Goal: Find specific page/section

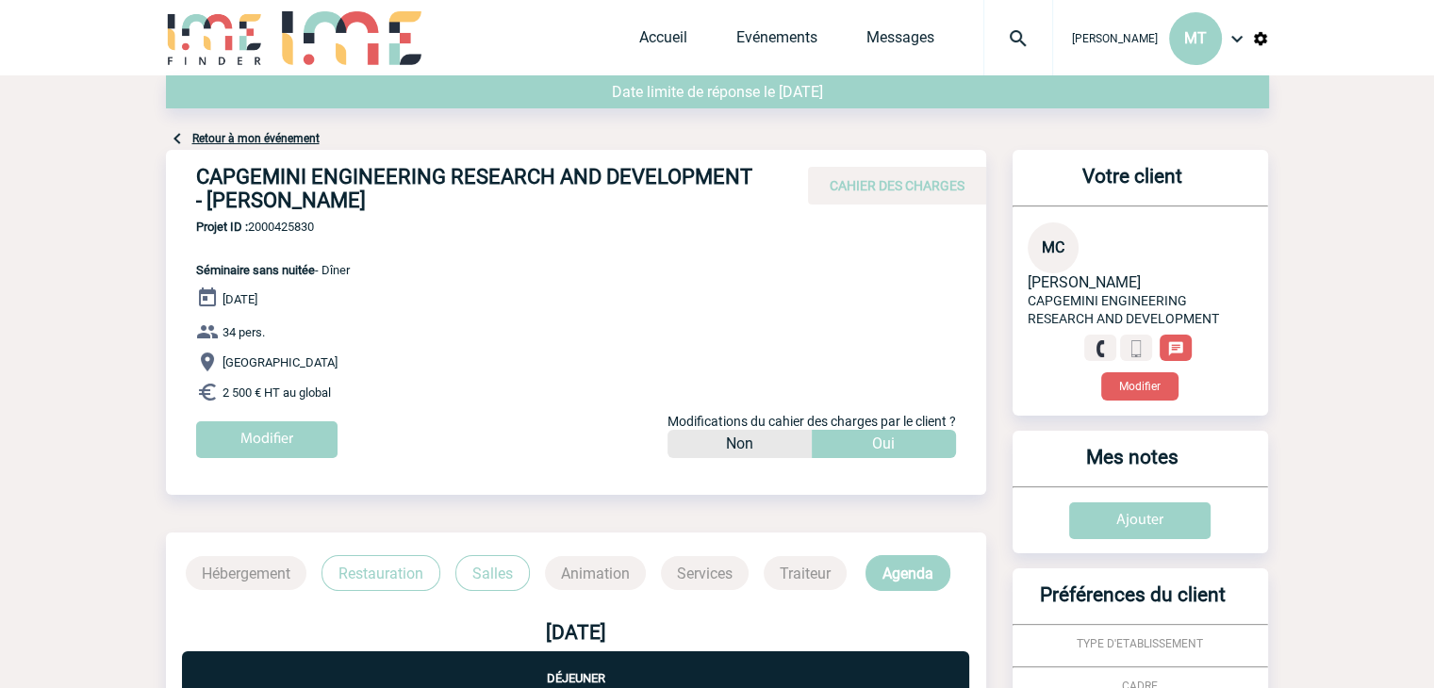
click at [140, 106] on body "Maëva THEVENIN MT Accueil Evénements" at bounding box center [717, 569] width 1434 height 1138
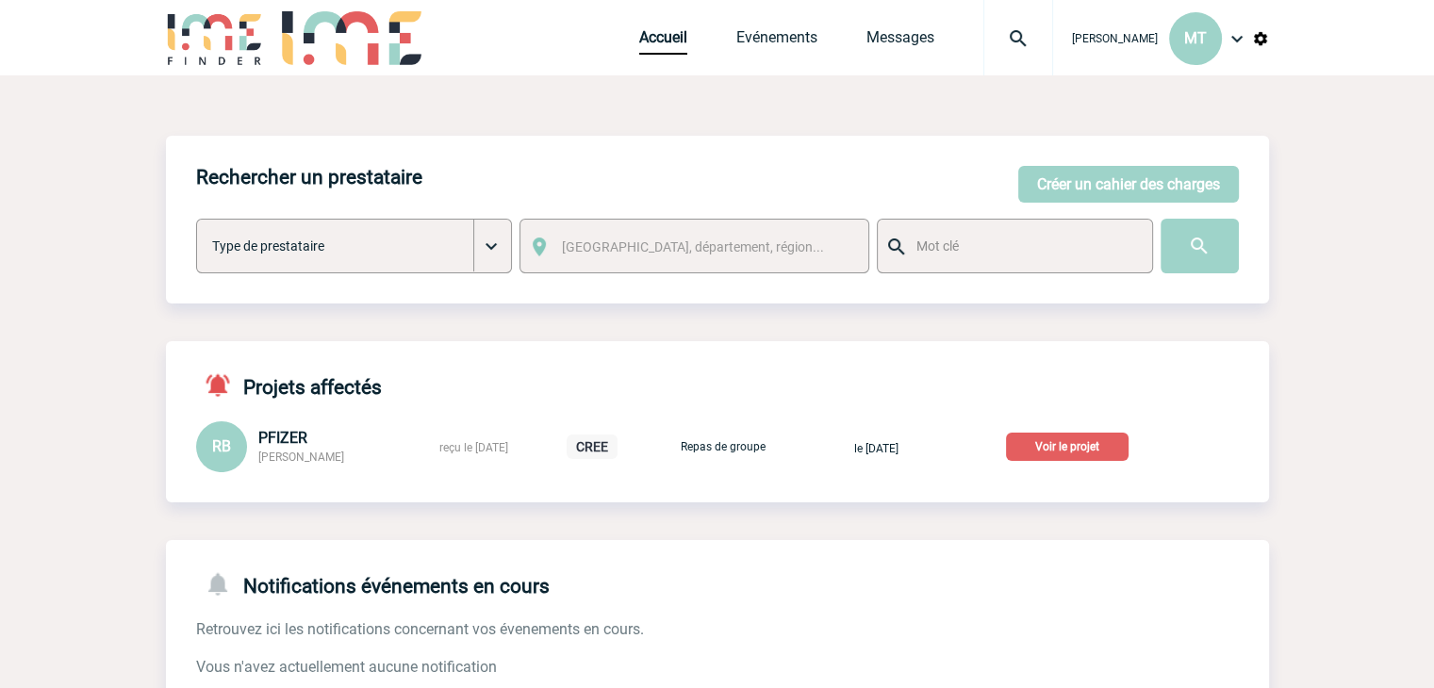
click at [1022, 39] on img at bounding box center [1018, 38] width 68 height 23
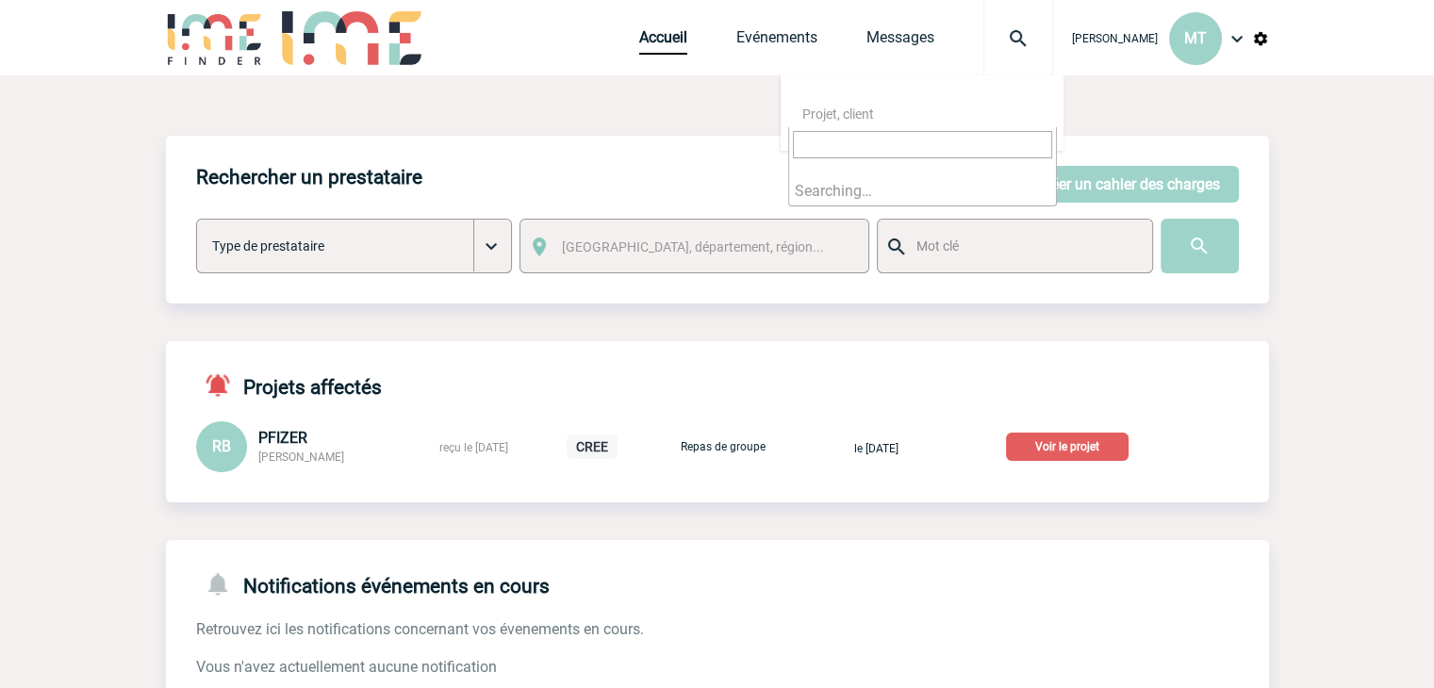
type input "2000425471"
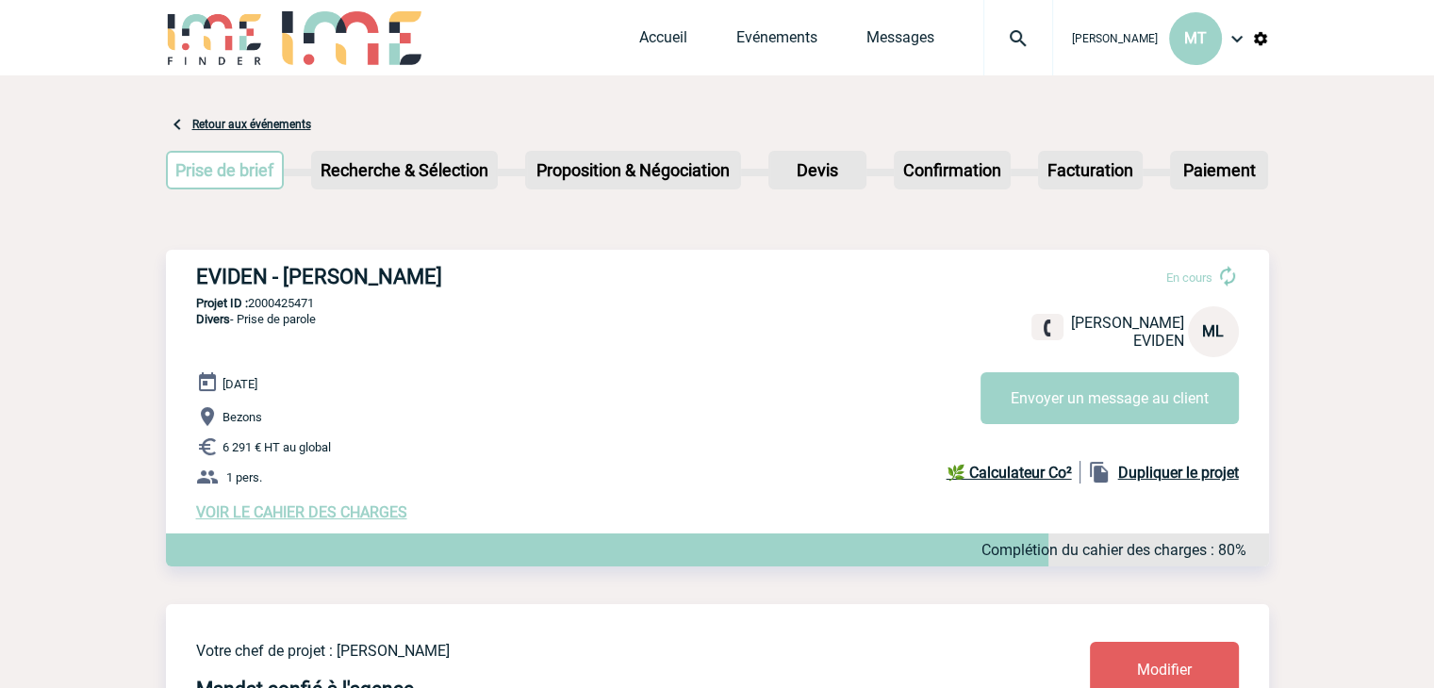
drag, startPoint x: 140, startPoint y: 243, endPoint x: 123, endPoint y: 255, distance: 20.4
drag, startPoint x: 143, startPoint y: 103, endPoint x: 124, endPoint y: 114, distance: 22.0
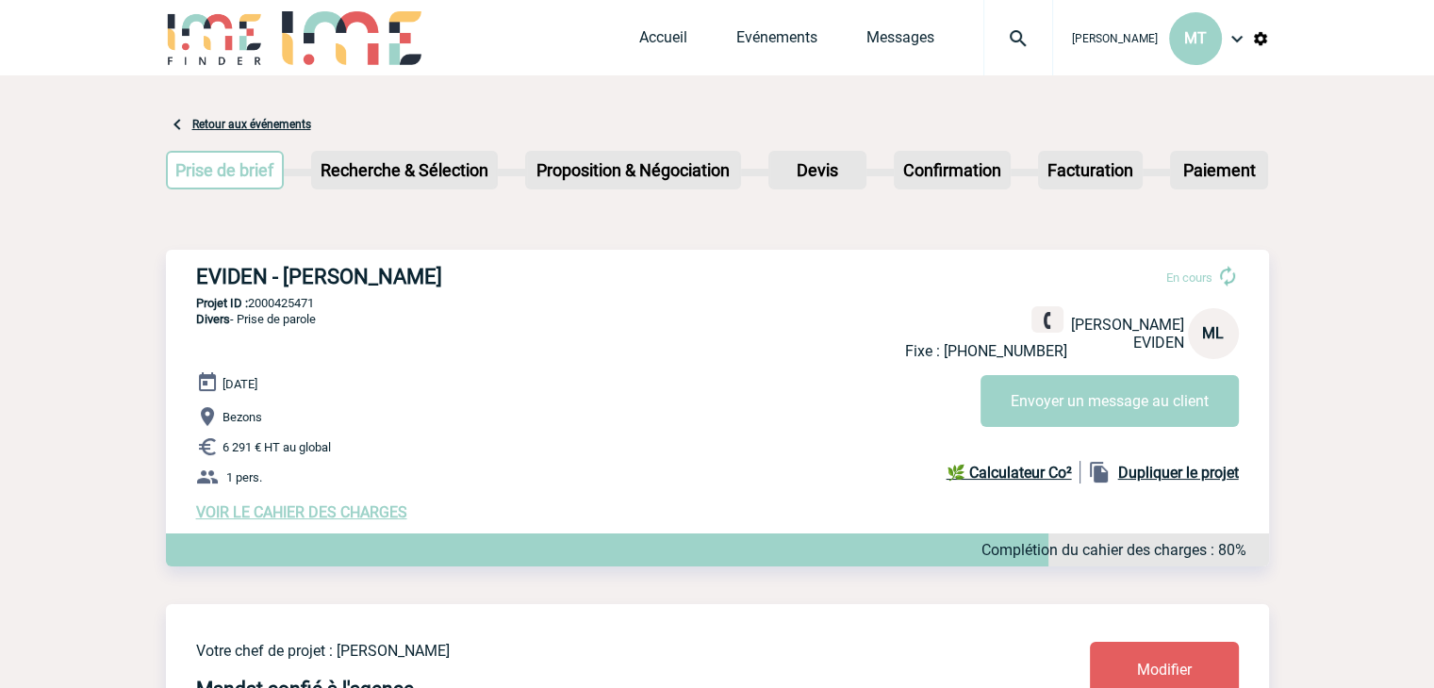
drag, startPoint x: 155, startPoint y: 12, endPoint x: 119, endPoint y: 57, distance: 57.0
click at [119, 57] on div "Maëva THEVENIN MT Accueil Evénements" at bounding box center [717, 37] width 1434 height 75
drag, startPoint x: 167, startPoint y: 108, endPoint x: 147, endPoint y: 119, distance: 22.3
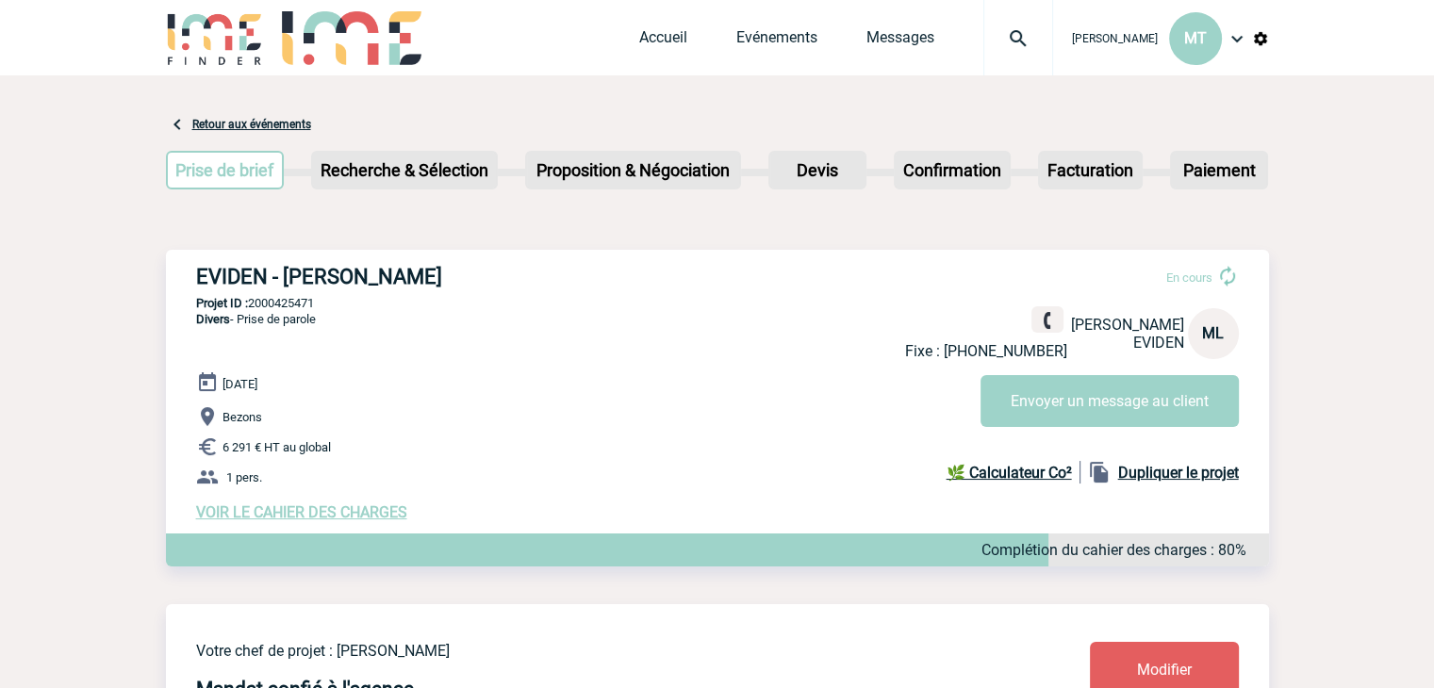
drag, startPoint x: 610, startPoint y: 18, endPoint x: 572, endPoint y: 30, distance: 39.7
click at [568, 30] on div "Maëva THEVENIN MT Accueil Evénements" at bounding box center [717, 40] width 1103 height 80
click at [1418, 10] on div "Maëva THEVENIN MT Accueil Evénements" at bounding box center [717, 37] width 1434 height 75
drag, startPoint x: 1423, startPoint y: 3, endPoint x: 890, endPoint y: 97, distance: 540.9
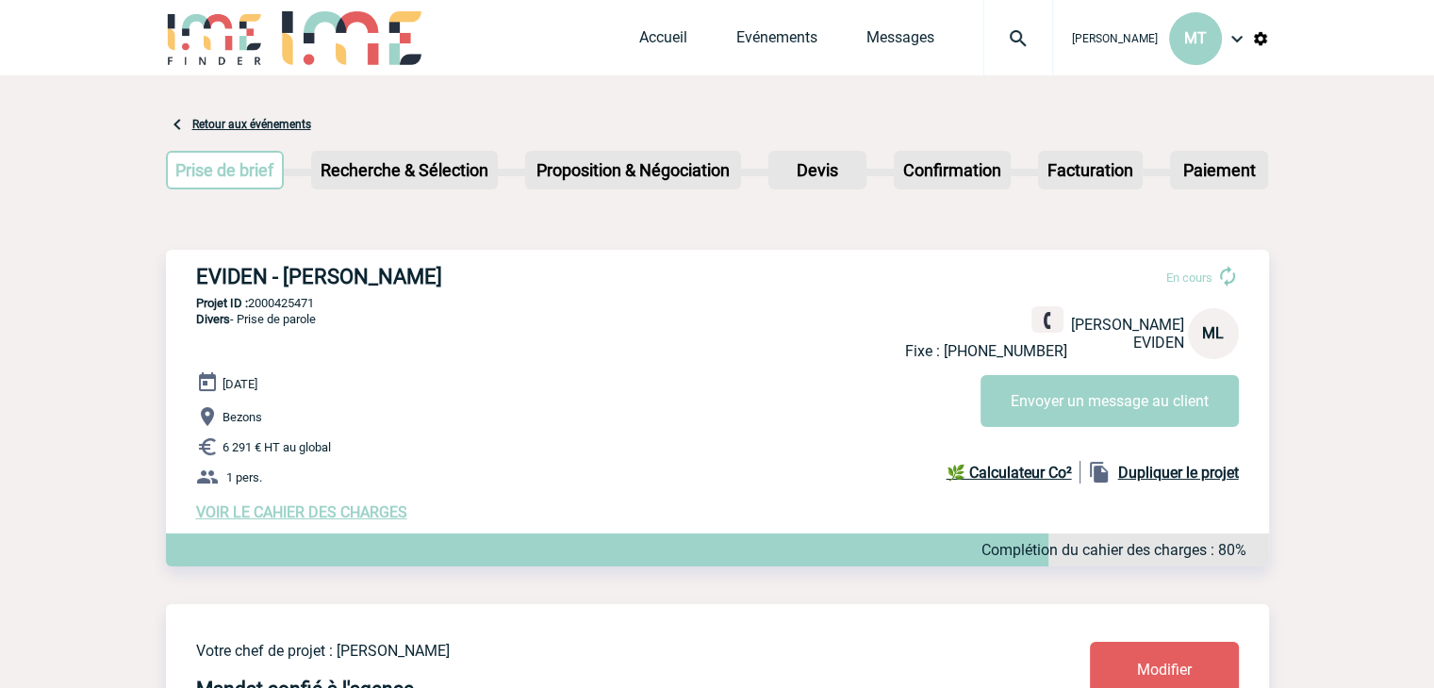
drag, startPoint x: 1342, startPoint y: 1, endPoint x: 920, endPoint y: 79, distance: 429.5
